Goal: Task Accomplishment & Management: Manage account settings

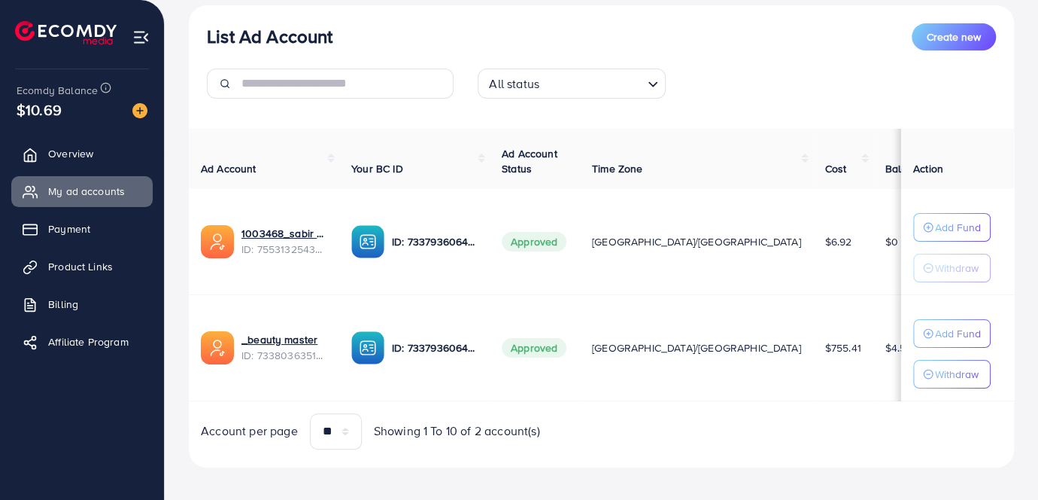
scroll to position [186, 0]
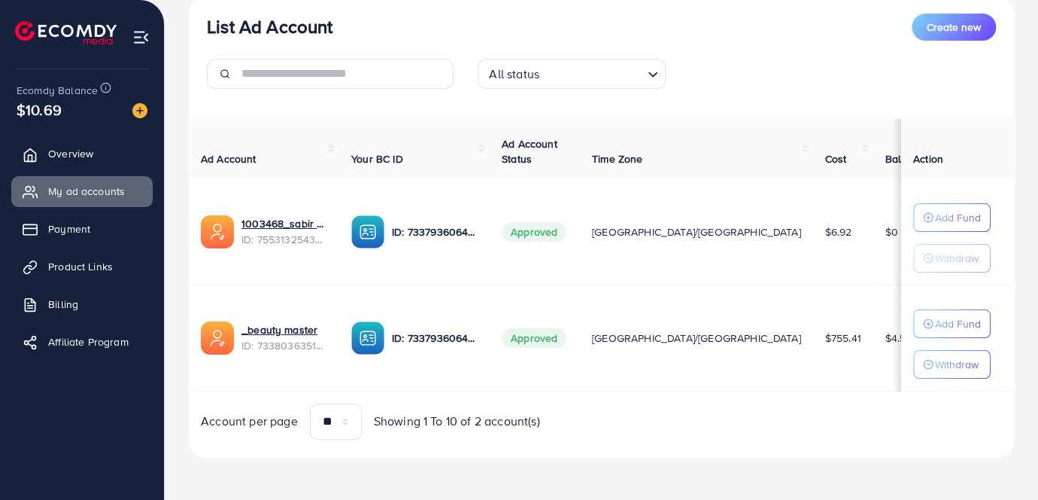
click at [874, 339] on td "$4.55" at bounding box center [906, 337] width 64 height 106
drag, startPoint x: 736, startPoint y: 333, endPoint x: 768, endPoint y: 339, distance: 32.9
click at [874, 339] on td "$4.55" at bounding box center [906, 337] width 64 height 106
click at [874, 360] on td "$4.55" at bounding box center [906, 337] width 64 height 106
drag, startPoint x: 737, startPoint y: 335, endPoint x: 771, endPoint y: 343, distance: 35.6
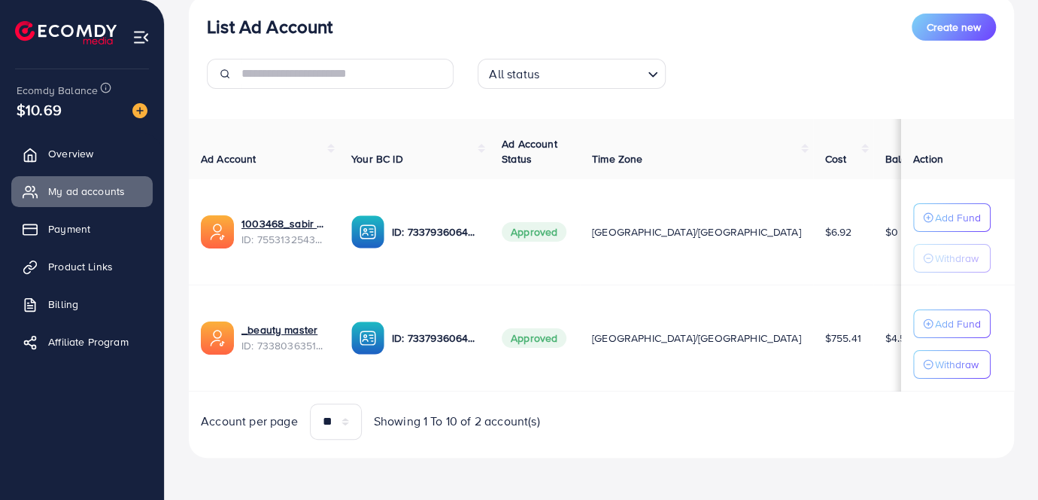
click at [874, 343] on td "$4.55" at bounding box center [906, 337] width 64 height 106
click at [676, 399] on div "Ad Account Your BC ID Ad Account Status Time Zone Cost Balance Auto top-up Thre…" at bounding box center [601, 279] width 825 height 321
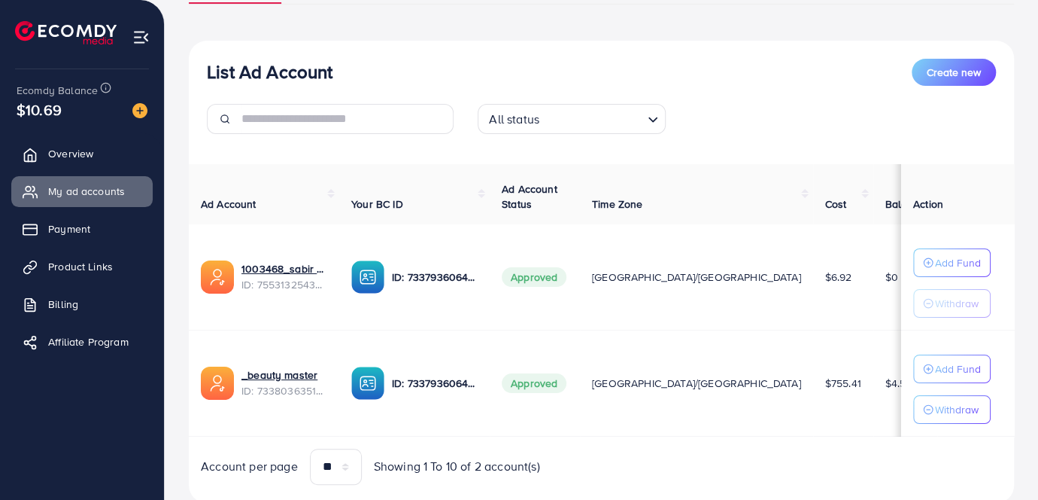
scroll to position [117, 0]
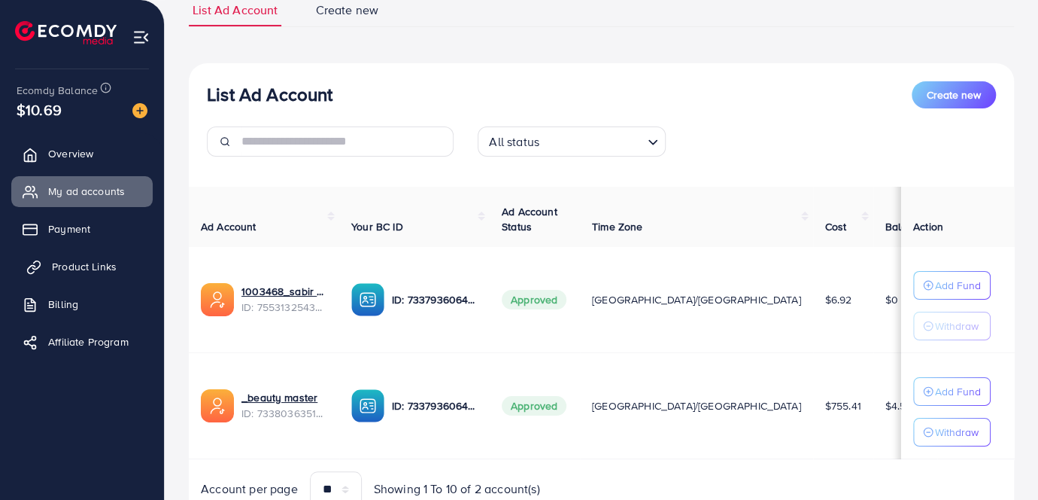
click at [62, 271] on span "Product Links" at bounding box center [84, 266] width 65 height 15
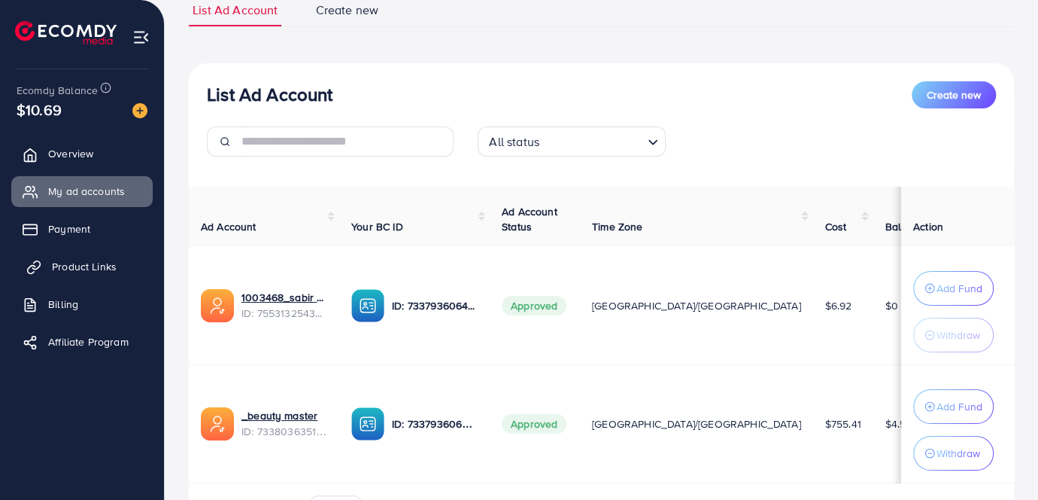
click at [68, 262] on span "Product Links" at bounding box center [84, 266] width 65 height 15
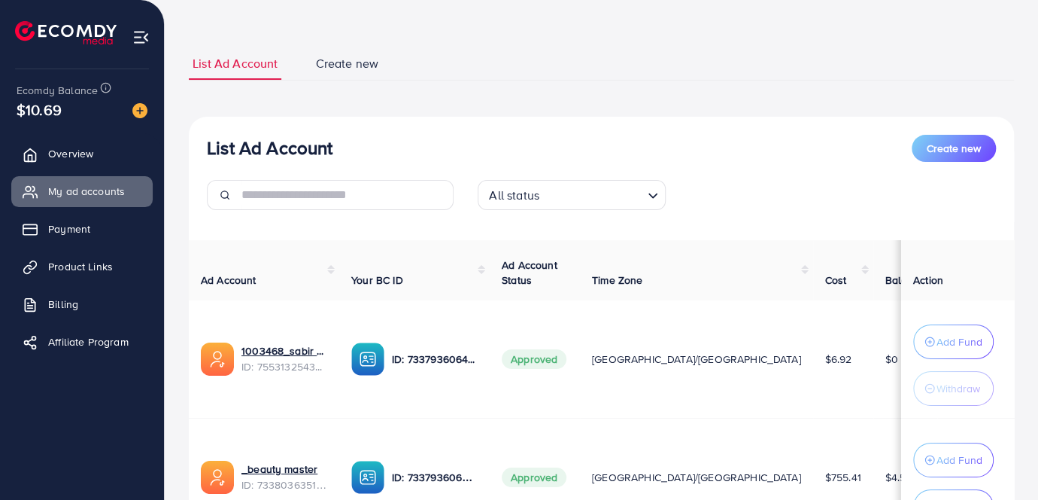
scroll to position [49, 0]
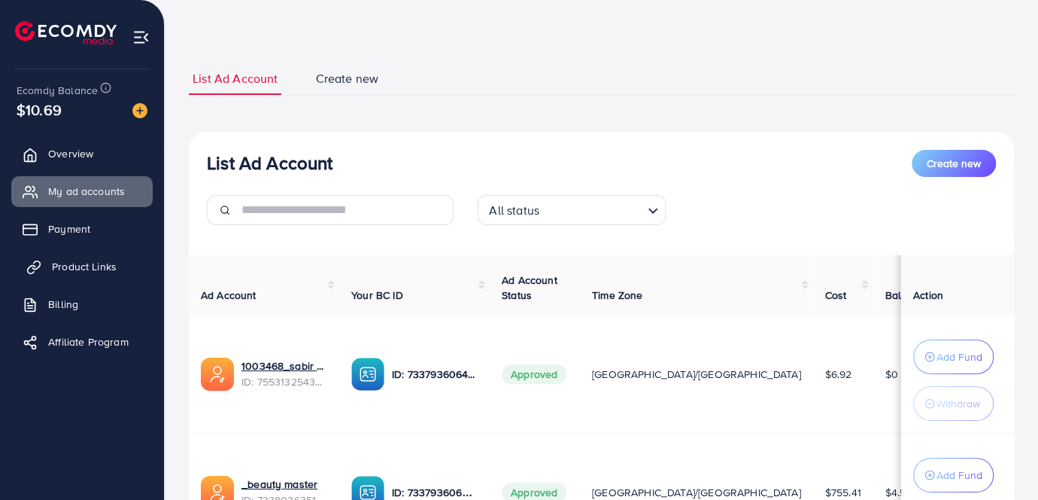
click at [100, 278] on link "Product Links" at bounding box center [81, 266] width 141 height 30
click at [62, 268] on span "Product Links" at bounding box center [84, 266] width 65 height 15
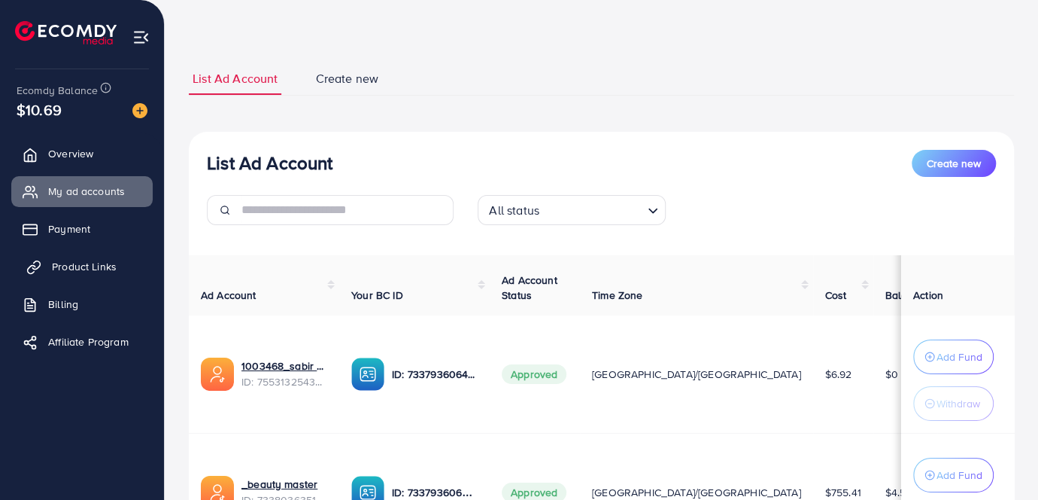
click at [129, 269] on link "Product Links" at bounding box center [81, 266] width 141 height 30
click at [99, 267] on span "Product Links" at bounding box center [84, 266] width 65 height 15
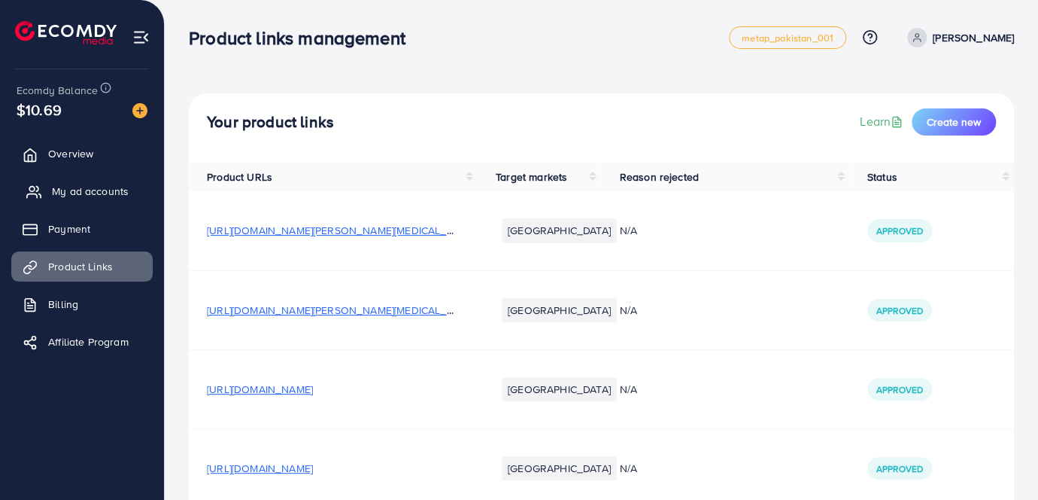
click at [71, 193] on span "My ad accounts" at bounding box center [90, 191] width 77 height 15
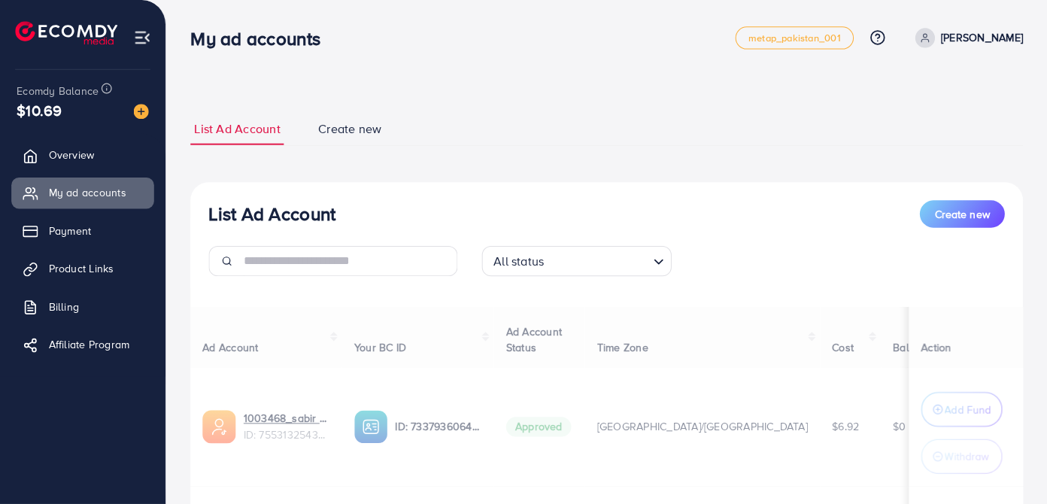
scroll to position [205, 0]
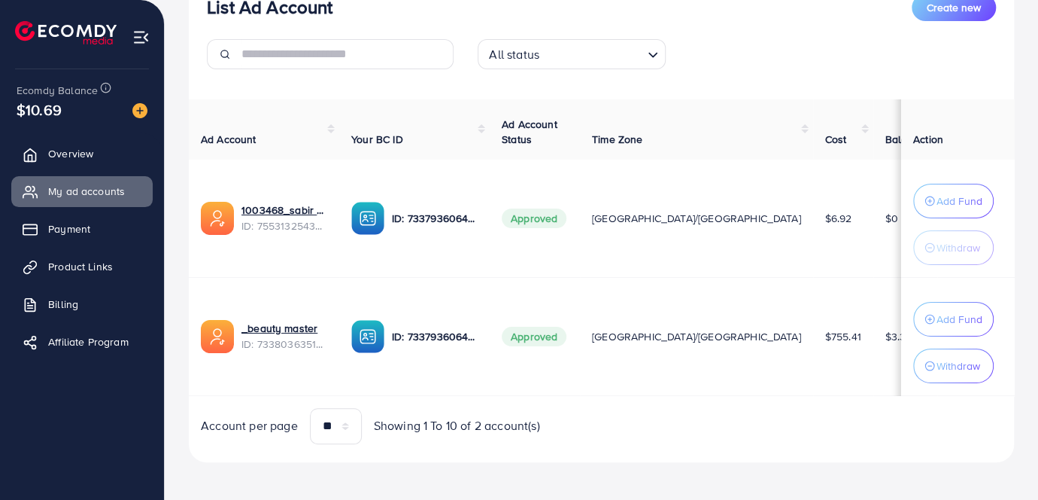
click at [166, 409] on div "List Ad Account Create new List Ad Account Create new All status Loading... Ad …" at bounding box center [602, 149] width 874 height 709
click at [274, 330] on link "_beauty master" at bounding box center [285, 328] width 86 height 15
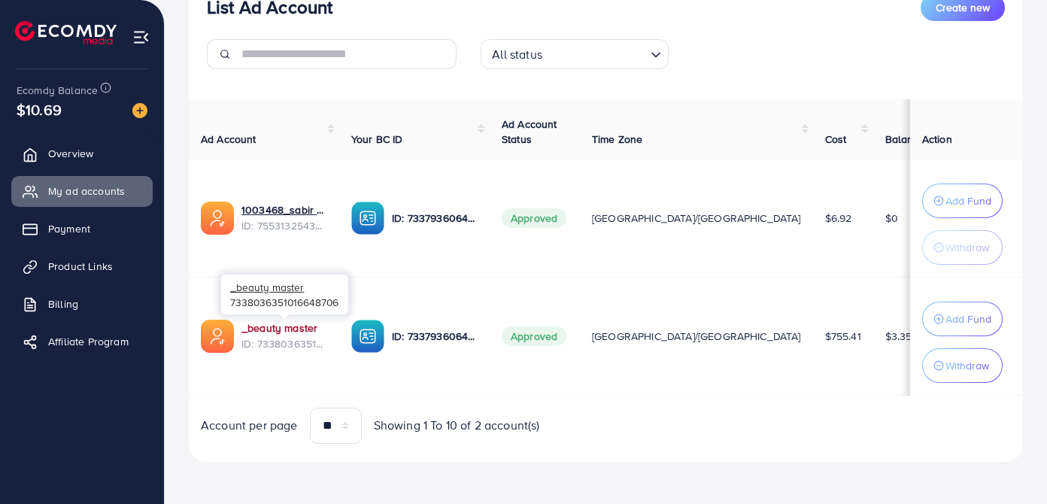
click at [269, 321] on link "_beauty master" at bounding box center [285, 328] width 86 height 15
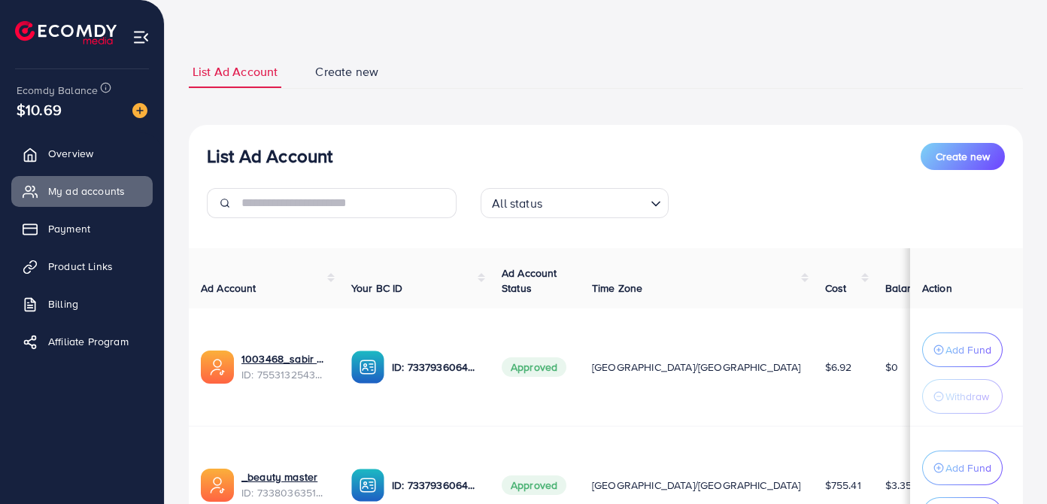
scroll to position [136, 0]
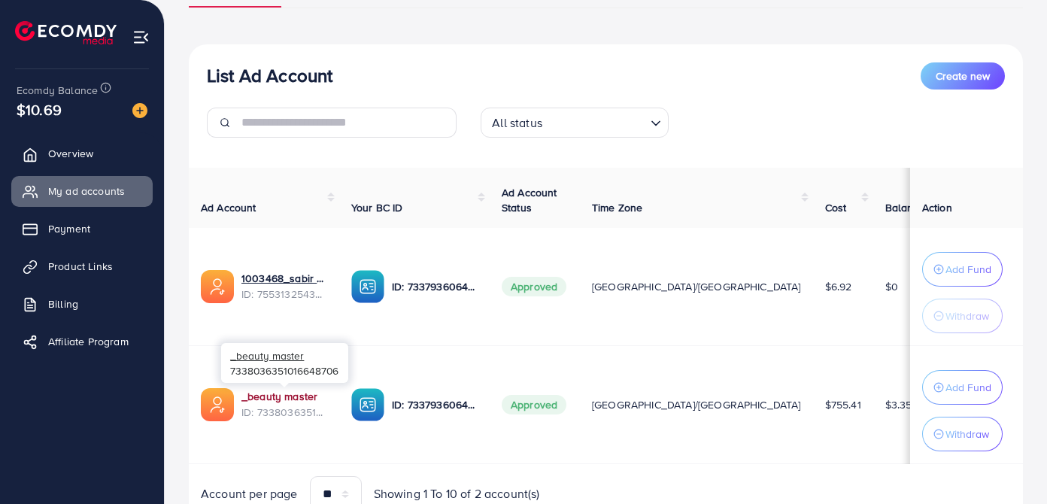
click at [293, 391] on link "_beauty master" at bounding box center [285, 396] width 86 height 15
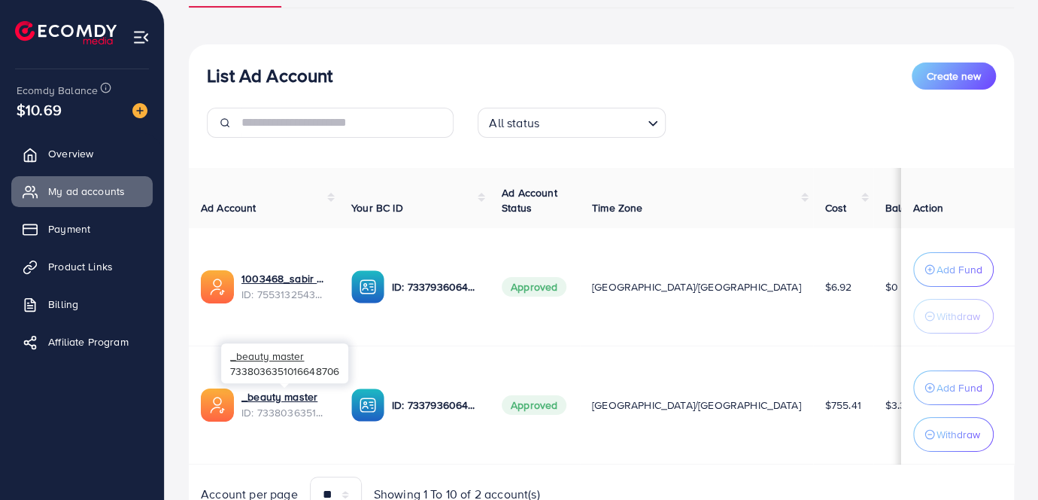
click at [255, 384] on div "_beauty master 7338036351016648706" at bounding box center [284, 363] width 127 height 49
click at [256, 394] on link "_beauty master" at bounding box center [285, 396] width 86 height 15
click at [87, 233] on span "Payment" at bounding box center [73, 228] width 42 height 15
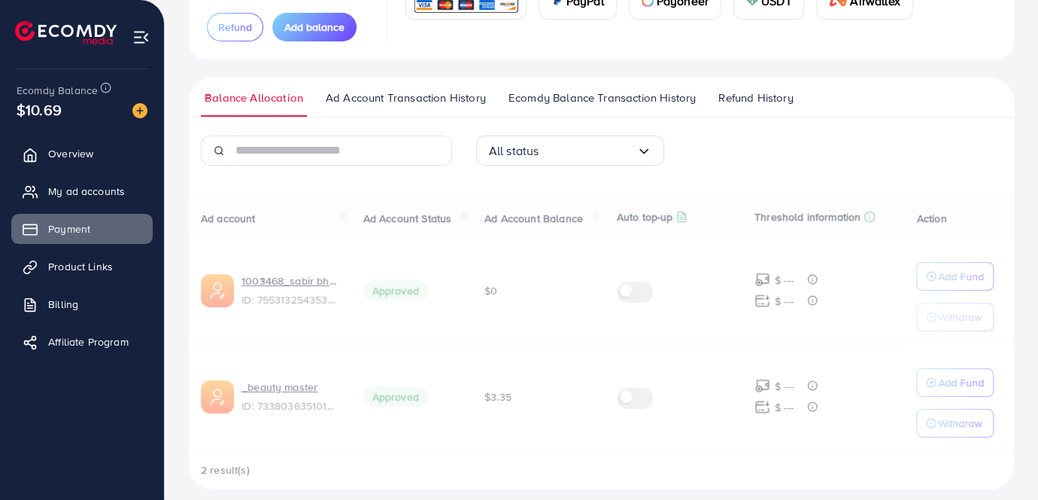
scroll to position [170, 0]
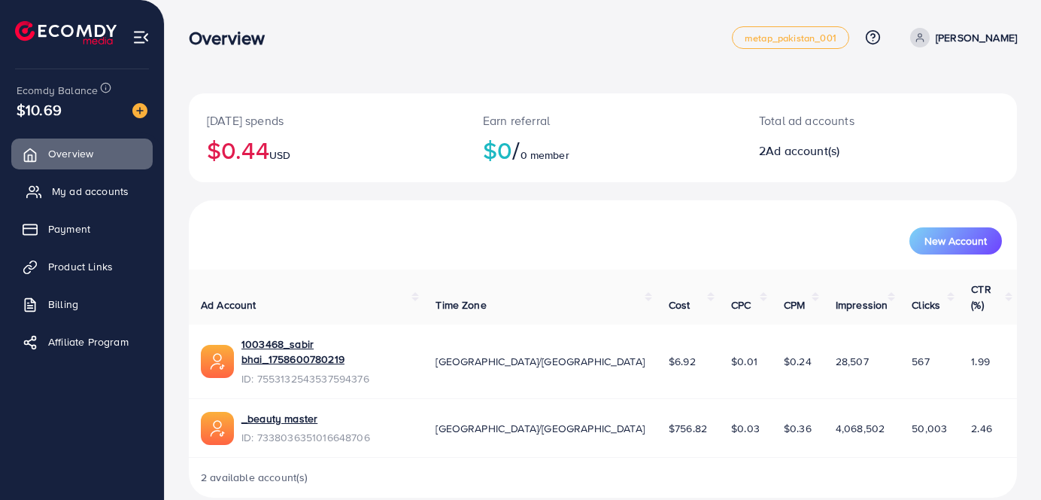
click at [94, 193] on span "My ad accounts" at bounding box center [90, 191] width 77 height 15
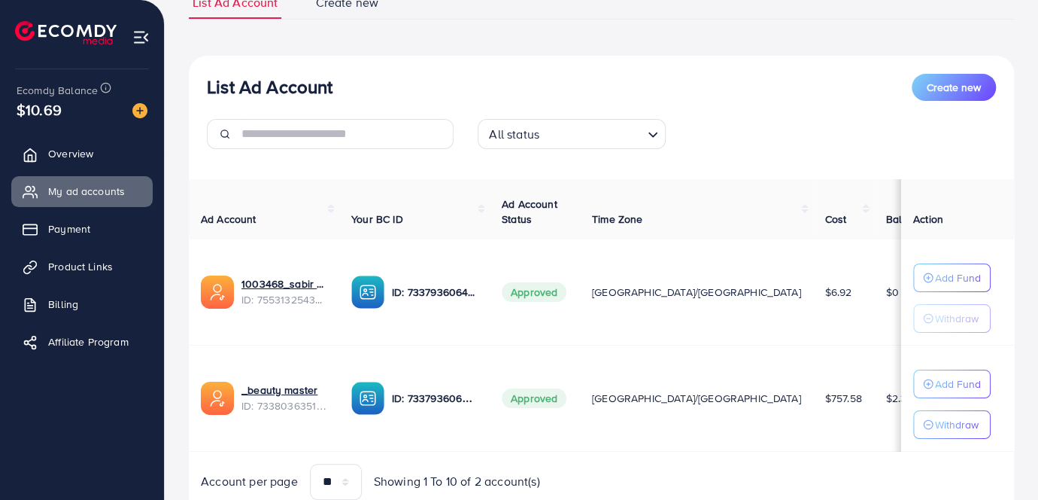
scroll to position [136, 0]
